Goal: Check status: Check status

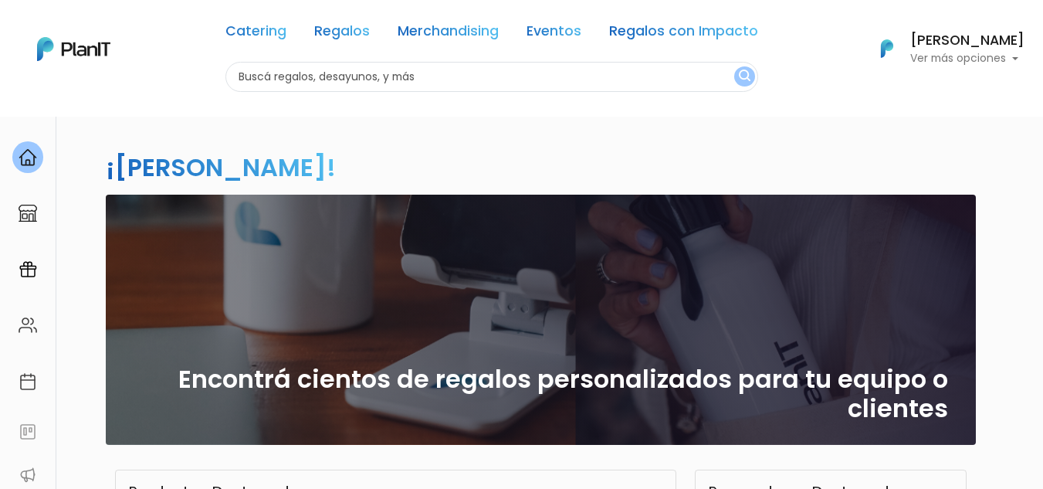
click at [921, 64] on p "Ver más opciones" at bounding box center [967, 58] width 114 height 11
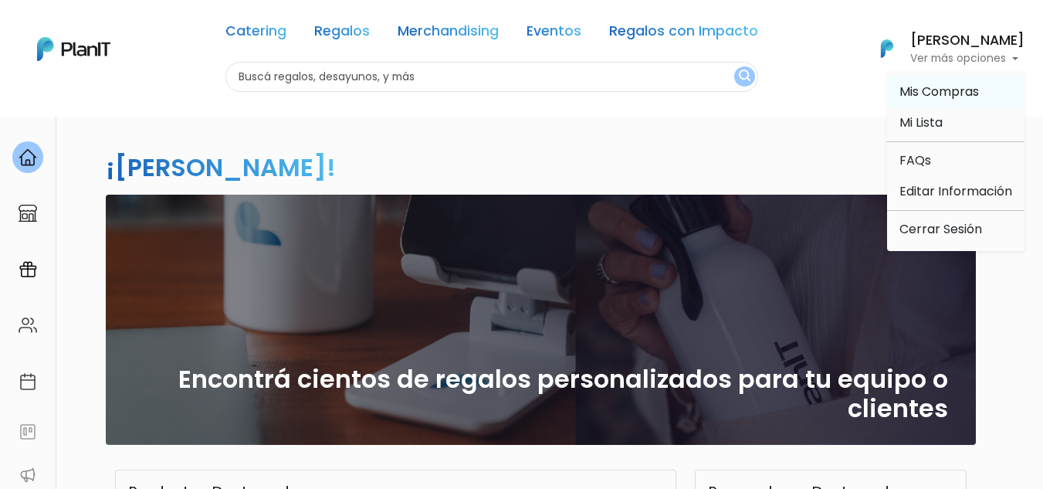
click at [911, 89] on span "Mis Compras" at bounding box center [938, 92] width 79 height 18
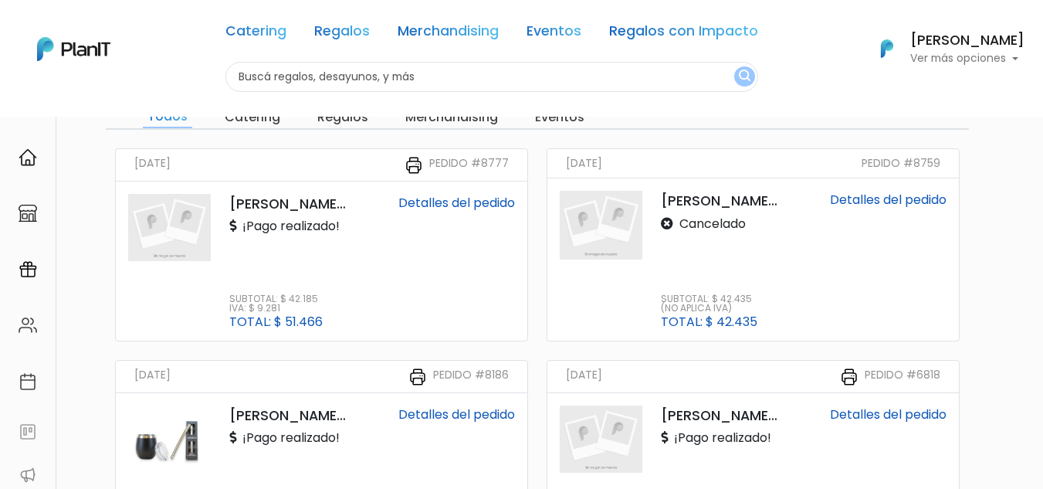
scroll to position [113, 0]
click at [431, 202] on link "Detalles del pedido" at bounding box center [456, 202] width 117 height 18
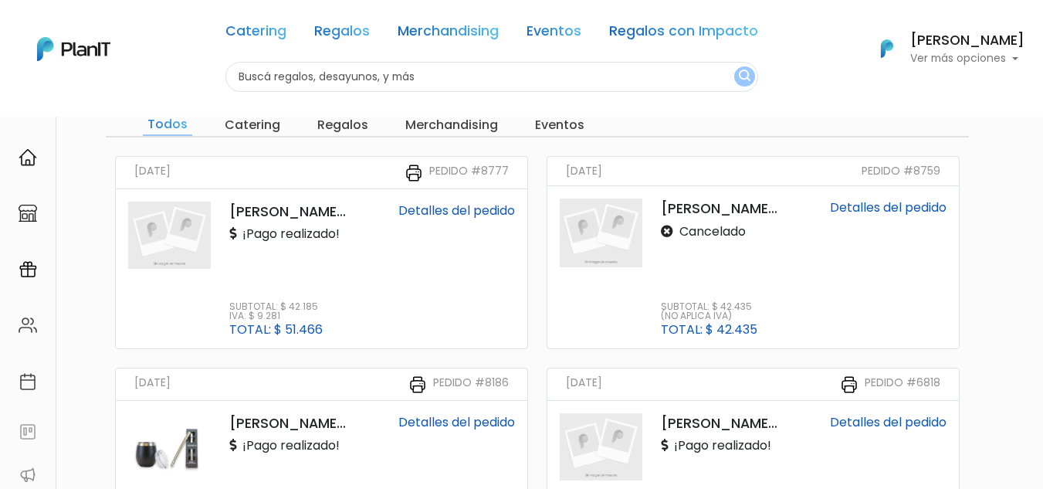
scroll to position [106, 0]
click at [441, 212] on link "Detalles del pedido" at bounding box center [456, 210] width 117 height 18
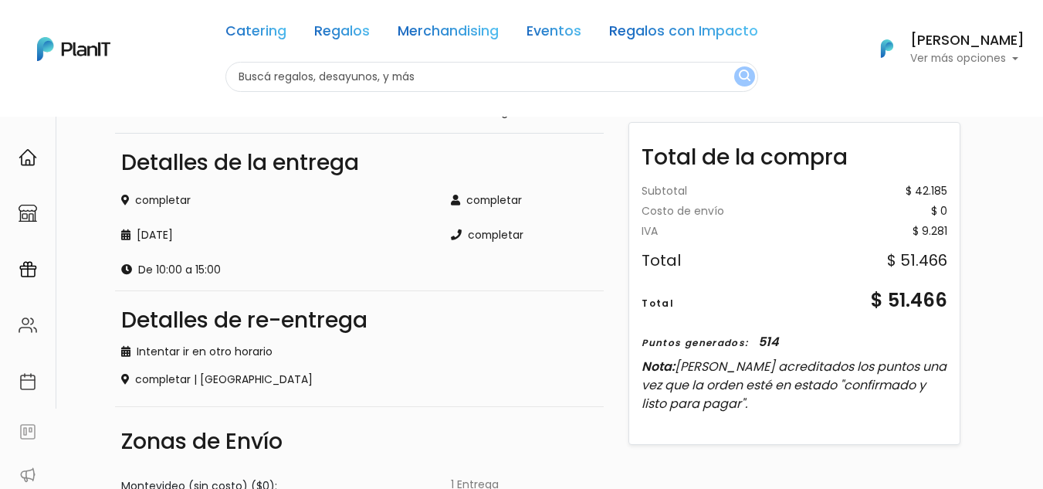
scroll to position [122, 0]
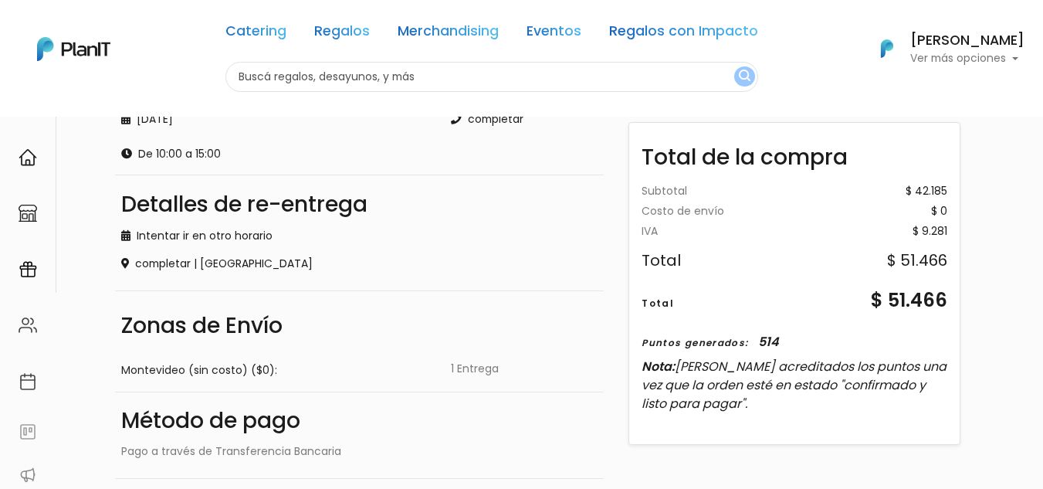
scroll to position [313, 0]
